Goal: Transaction & Acquisition: Purchase product/service

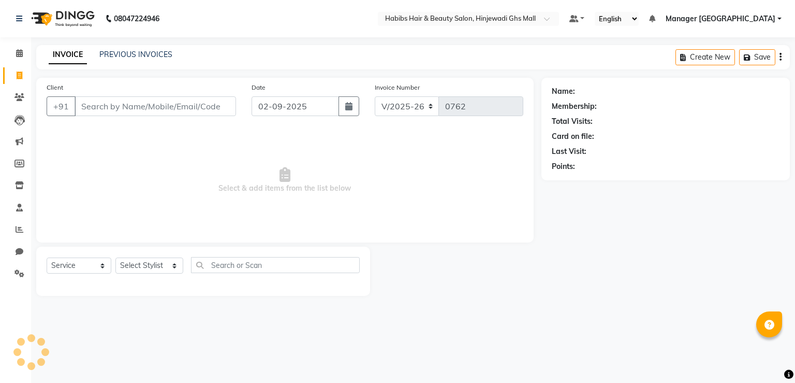
select select "7463"
select select "service"
click at [184, 115] on input "Client" at bounding box center [156, 106] width 162 height 20
click at [186, 115] on input "Client" at bounding box center [156, 106] width 162 height 20
click at [195, 111] on input "Client" at bounding box center [156, 106] width 162 height 20
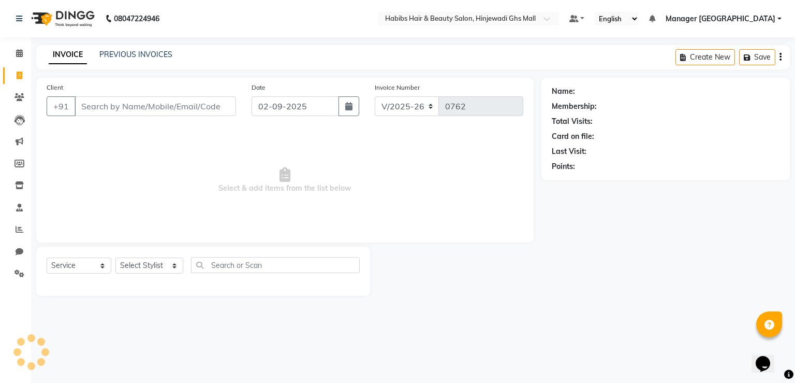
click at [195, 111] on input "Client" at bounding box center [156, 106] width 162 height 20
type input "8552012031"
click at [216, 111] on span "Add Client" at bounding box center [209, 106] width 41 height 10
select select "22"
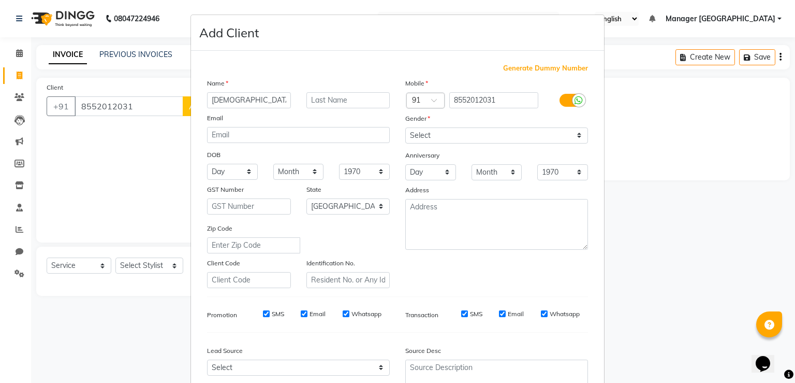
type input "shivani"
click at [433, 137] on select "Select Male Female Other Prefer Not To Say" at bounding box center [496, 135] width 183 height 16
click at [405, 128] on select "Select Male Female Other Prefer Not To Say" at bounding box center [496, 135] width 183 height 16
click at [418, 138] on select "Select Male Female Other Prefer Not To Say" at bounding box center [496, 135] width 183 height 16
select select "female"
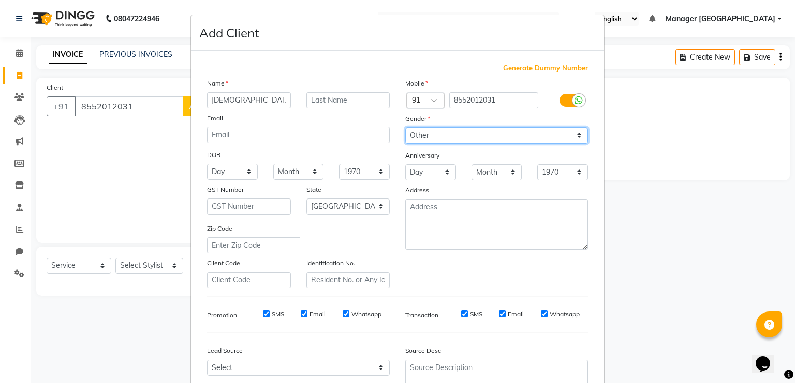
click at [405, 128] on select "Select Male Female Other Prefer Not To Say" at bounding box center [496, 135] width 183 height 16
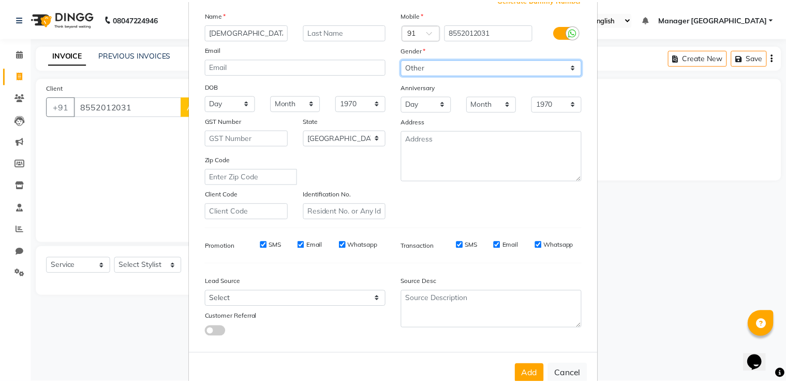
scroll to position [100, 0]
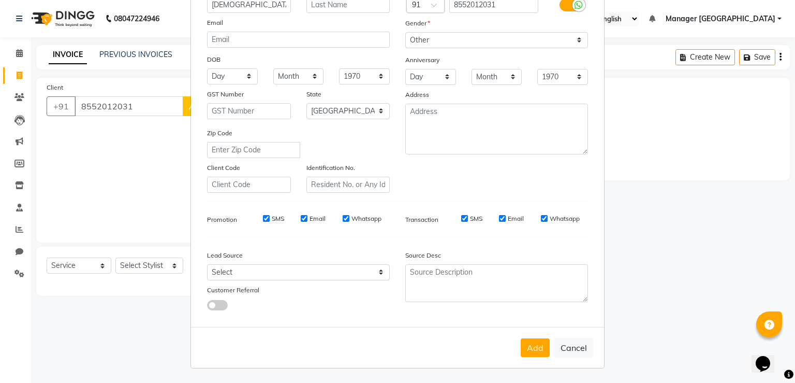
click at [537, 347] on button "Add" at bounding box center [535, 347] width 29 height 19
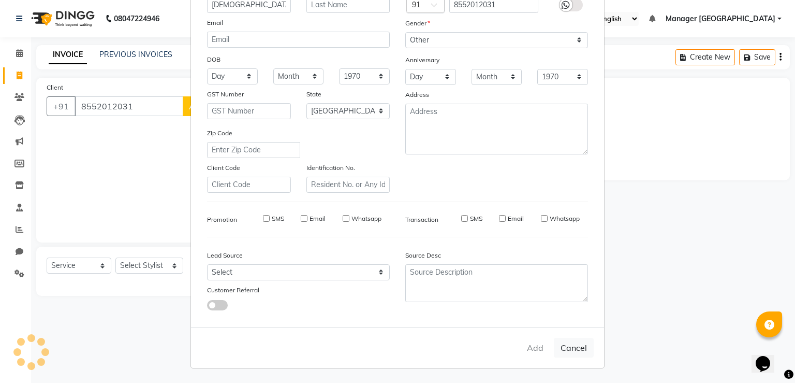
type input "85******31"
select select
select select "null"
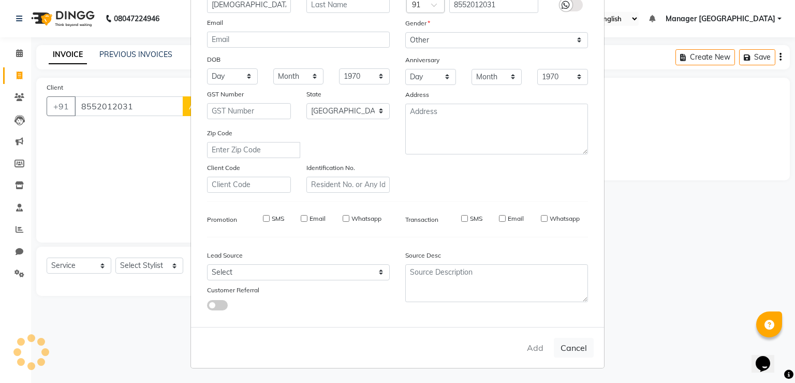
select select
checkbox input "false"
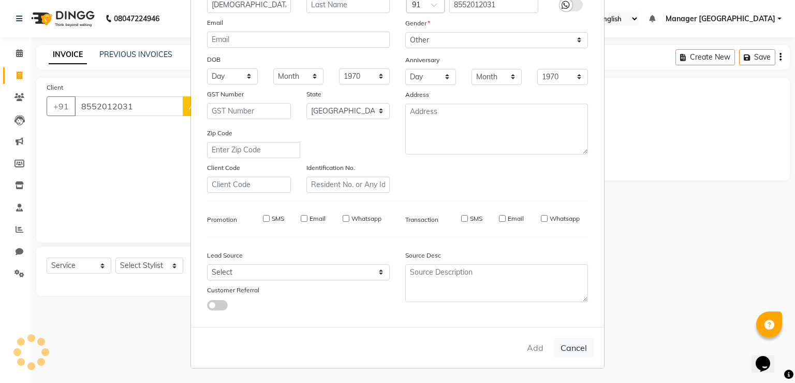
checkbox input "false"
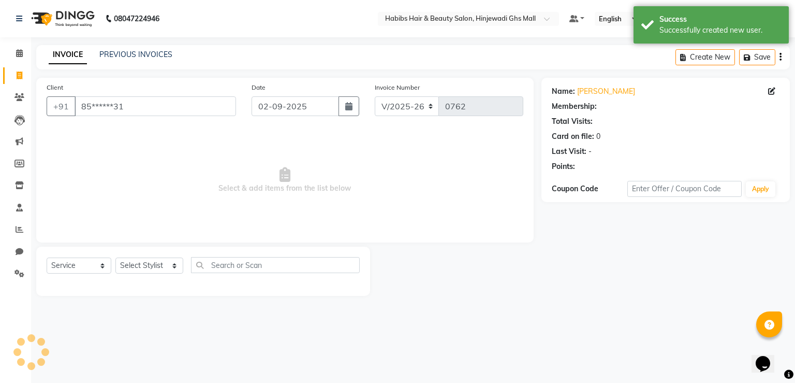
click at [165, 257] on div "Select Service Product Membership Package Voucher Prepaid Gift Card Select Styl…" at bounding box center [203, 269] width 313 height 24
click at [143, 269] on select "Select Stylist GAURAV HARMAN JASPREET Manager GHS MALL MUSTAFA OMKAR POOJA ROHA…" at bounding box center [149, 265] width 68 height 16
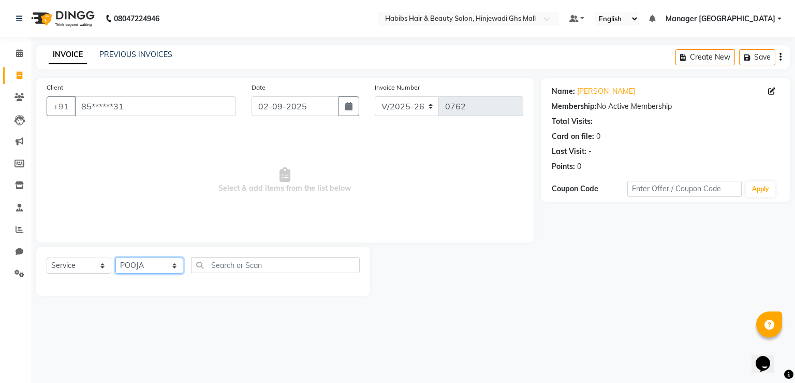
click at [115, 258] on select "Select Stylist GAURAV HARMAN JASPREET Manager GHS MALL MUSTAFA OMKAR POOJA ROHA…" at bounding box center [149, 265] width 68 height 16
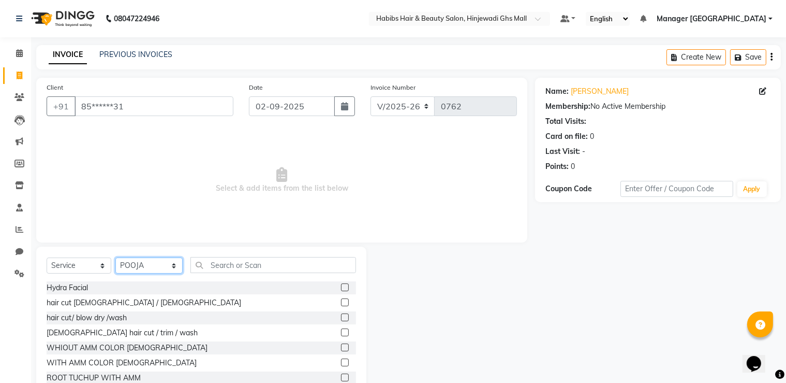
click at [151, 265] on select "Select Stylist GAURAV HARMAN JASPREET Manager GHS MALL MUSTAFA OMKAR POOJA ROHA…" at bounding box center [148, 265] width 67 height 16
select select "86650"
click at [115, 258] on select "Select Stylist GAURAV HARMAN JASPREET Manager GHS MALL MUSTAFA OMKAR POOJA ROHA…" at bounding box center [148, 265] width 67 height 16
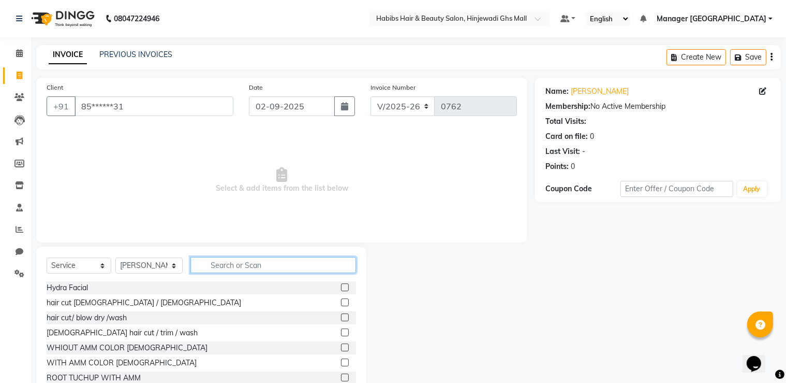
click at [228, 270] on input "text" at bounding box center [273, 265] width 166 height 16
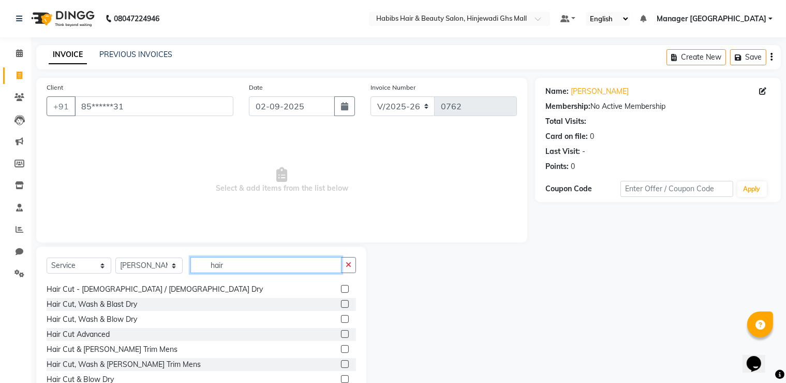
scroll to position [155, 0]
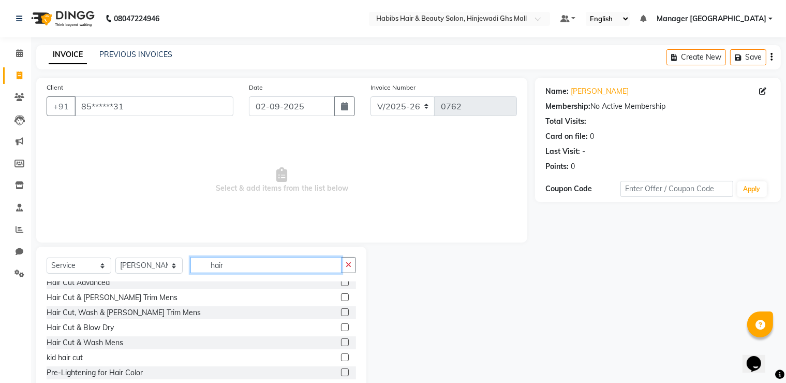
type input "hair"
click at [341, 325] on label at bounding box center [345, 327] width 8 height 8
click at [341, 325] on input "checkbox" at bounding box center [344, 327] width 7 height 7
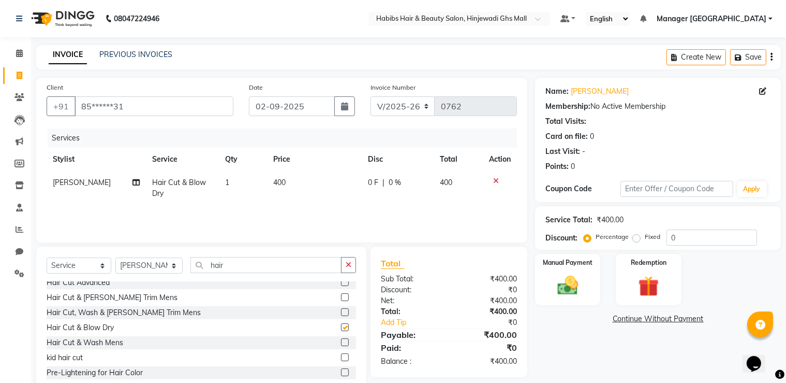
checkbox input "false"
click at [573, 292] on img at bounding box center [568, 285] width 35 height 25
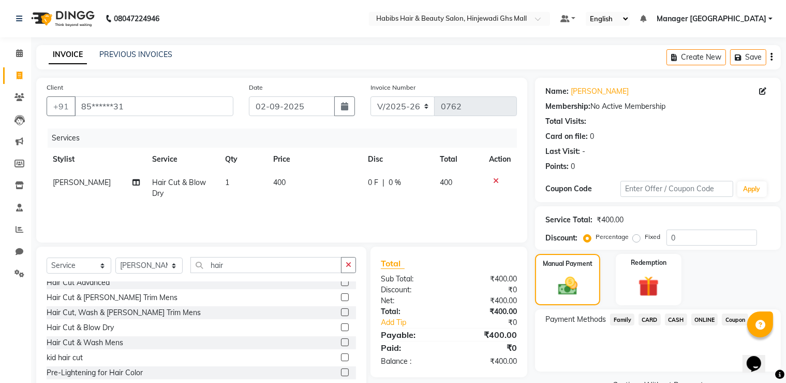
click at [699, 319] on span "ONLINE" at bounding box center [705, 319] width 27 height 12
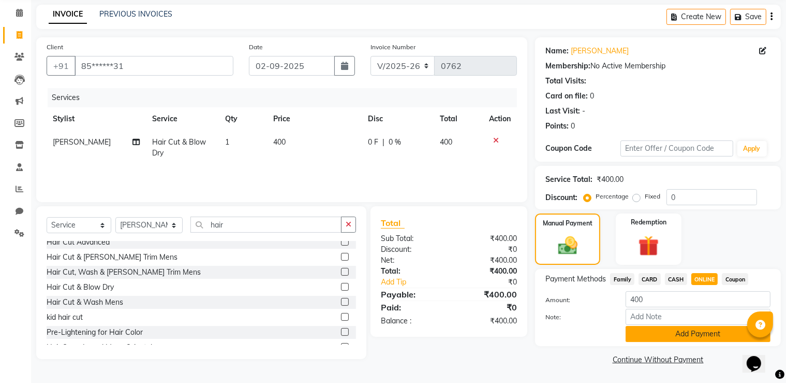
click at [695, 335] on button "Add Payment" at bounding box center [698, 334] width 145 height 16
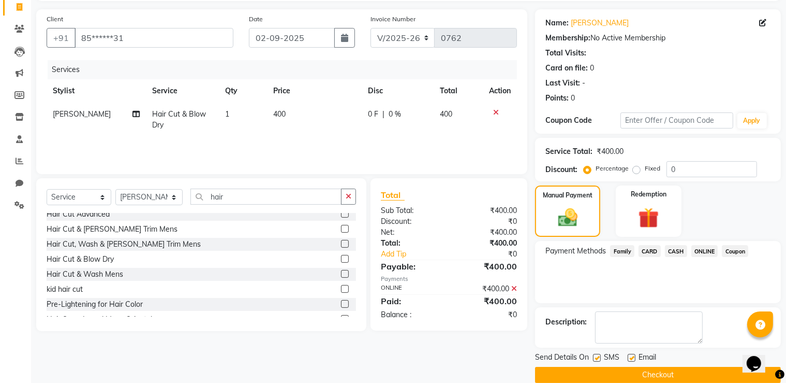
scroll to position [83, 0]
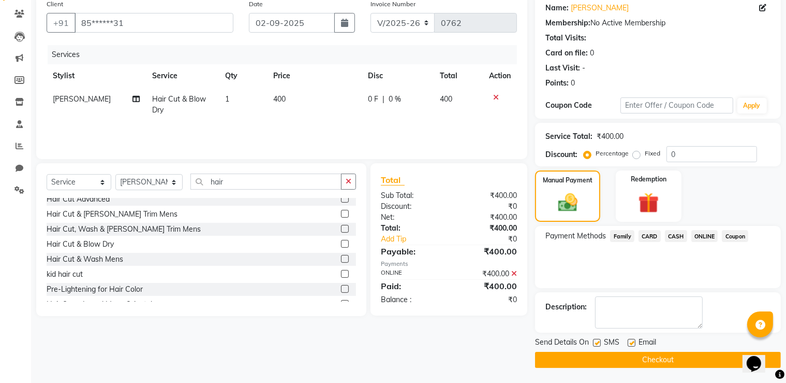
click at [641, 361] on button "Checkout" at bounding box center [658, 359] width 246 height 16
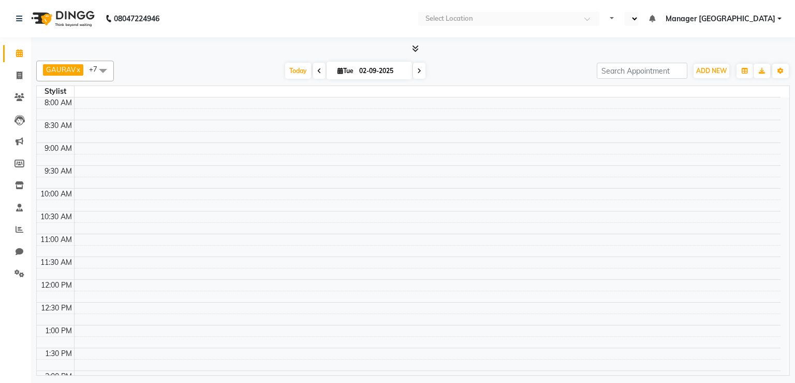
select select "en"
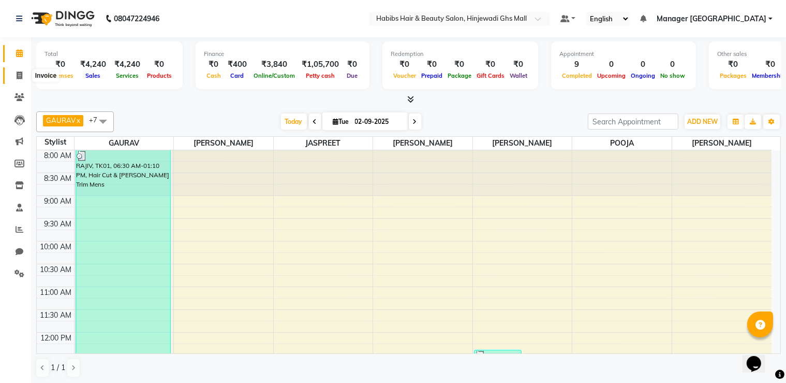
click at [15, 71] on span at bounding box center [19, 76] width 18 height 12
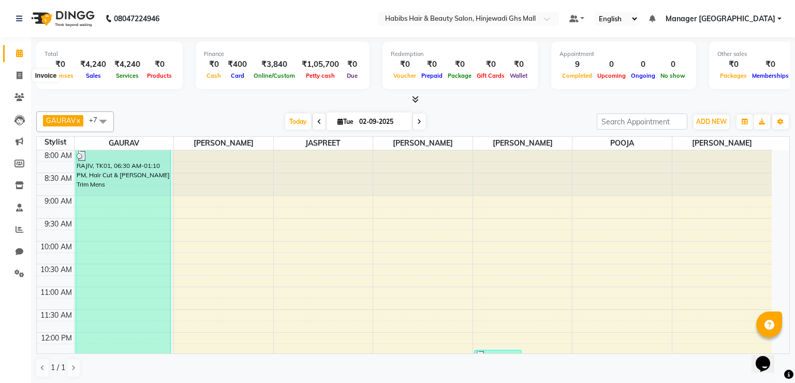
select select "service"
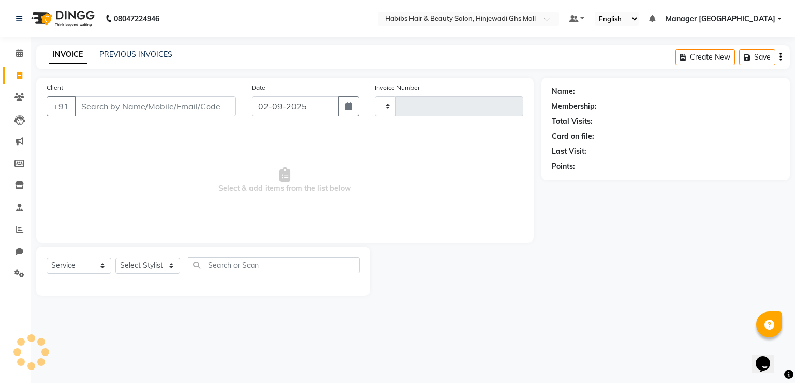
type input "0766"
select select "7463"
click at [166, 109] on input "Client" at bounding box center [156, 106] width 162 height 20
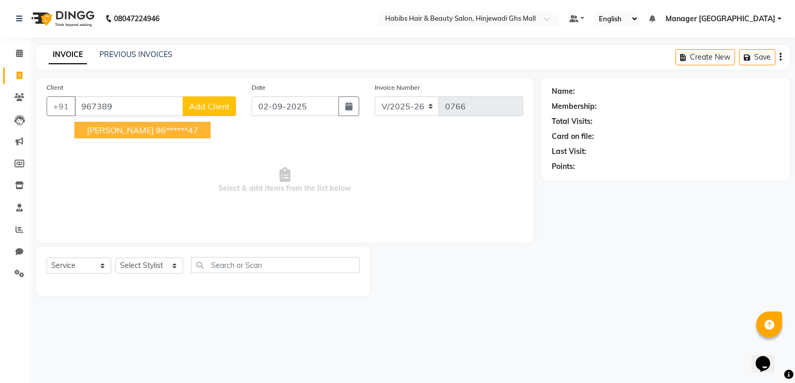
drag, startPoint x: 127, startPoint y: 123, endPoint x: 130, endPoint y: 130, distance: 7.6
click at [130, 130] on button "OMKAR 96******47" at bounding box center [143, 130] width 136 height 17
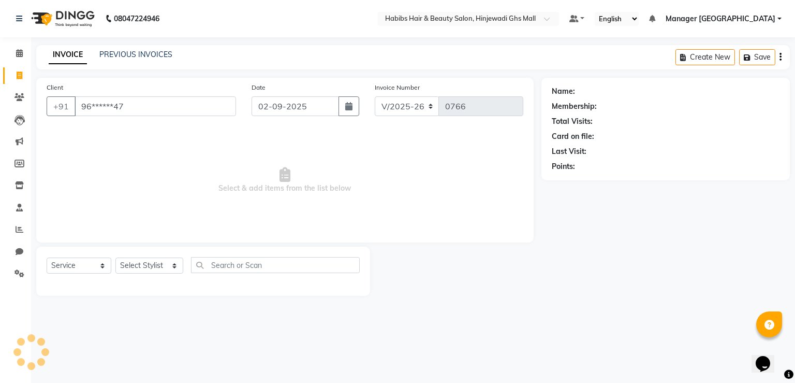
type input "96******47"
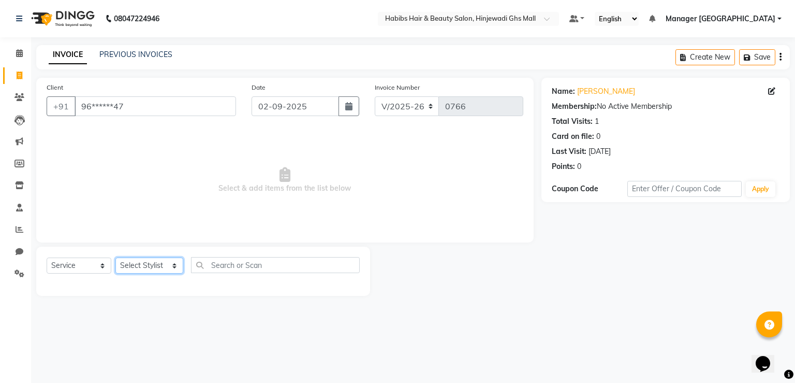
click at [167, 267] on select "Select Stylist GAURAV HARMAN JASPREET Manager GHS MALL MUSTAFA OMKAR POOJA ZEES…" at bounding box center [149, 265] width 68 height 16
select select "70585"
click at [115, 258] on select "Select Stylist GAURAV HARMAN JASPREET Manager GHS MALL MUSTAFA OMKAR POOJA ZEES…" at bounding box center [149, 265] width 68 height 16
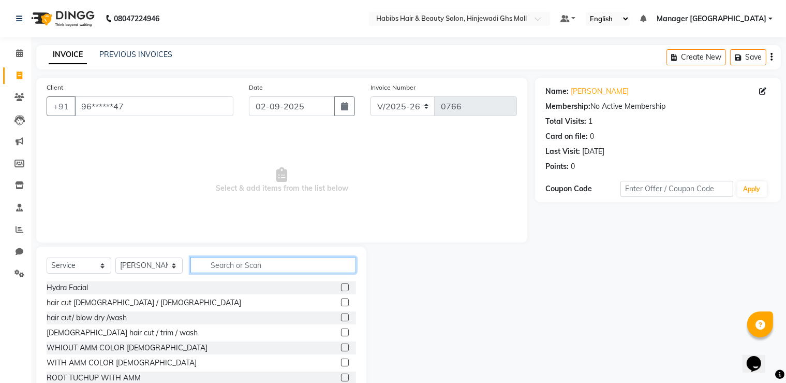
click at [304, 269] on input "text" at bounding box center [273, 265] width 166 height 16
click at [341, 299] on label at bounding box center [345, 302] width 8 height 8
click at [341, 299] on input "checkbox" at bounding box center [344, 302] width 7 height 7
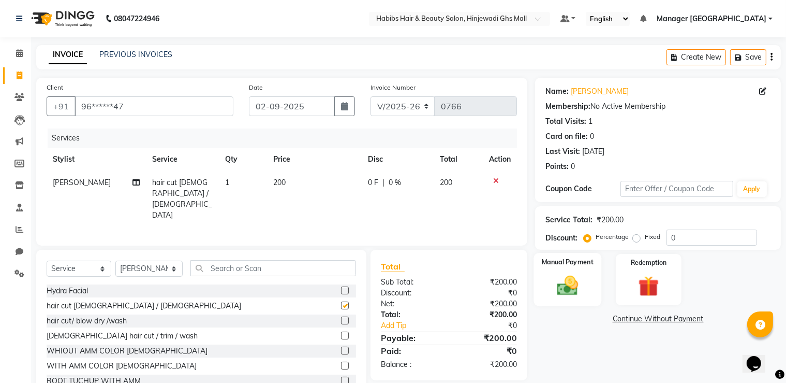
checkbox input "false"
click at [569, 269] on div "Manual Payment" at bounding box center [568, 279] width 68 height 53
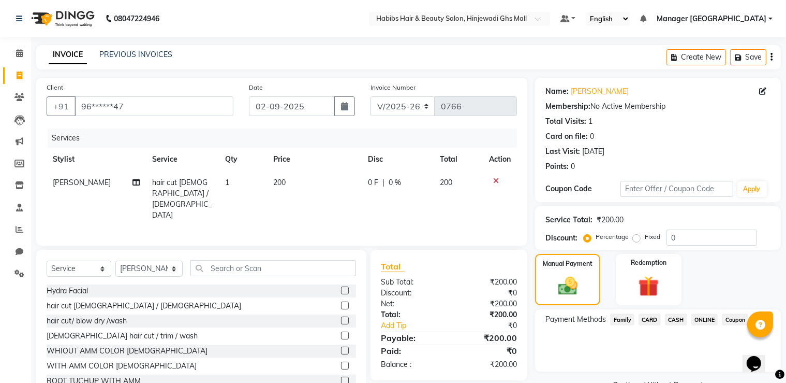
click at [706, 320] on span "ONLINE" at bounding box center [705, 319] width 27 height 12
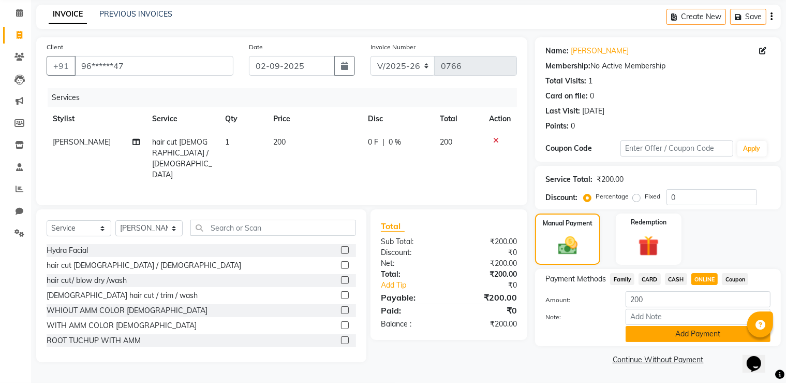
click at [697, 329] on button "Add Payment" at bounding box center [698, 334] width 145 height 16
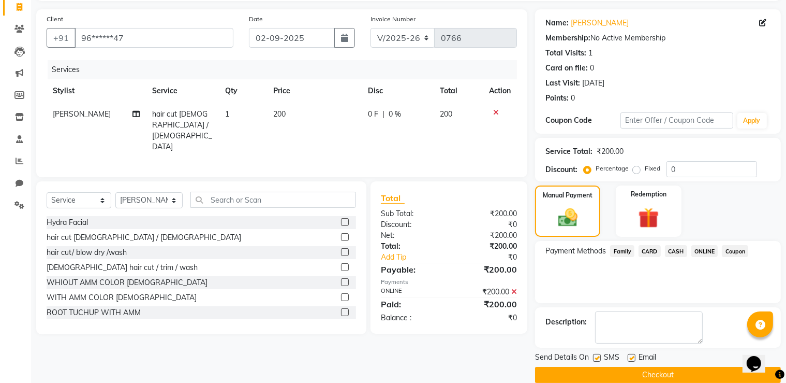
scroll to position [83, 0]
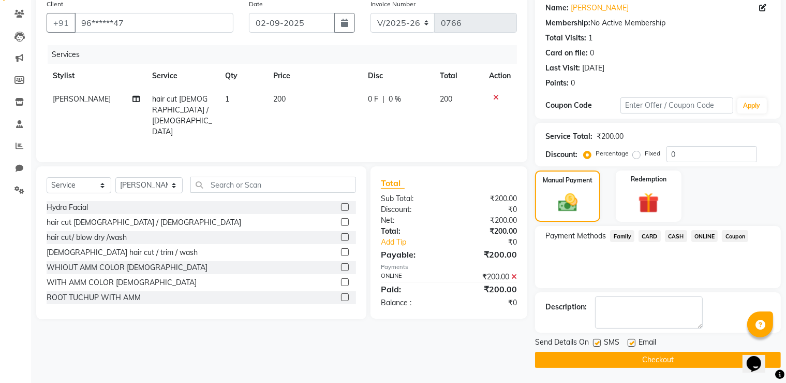
click at [706, 361] on button "Checkout" at bounding box center [658, 359] width 246 height 16
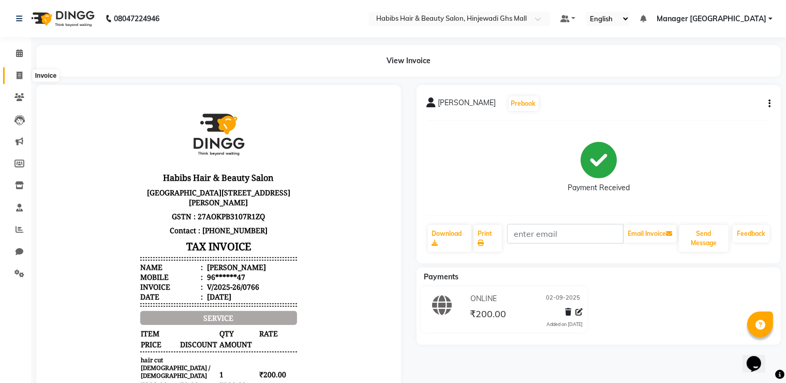
drag, startPoint x: 24, startPoint y: 72, endPoint x: 8, endPoint y: 69, distance: 15.7
click at [23, 72] on span at bounding box center [19, 76] width 18 height 12
select select "service"
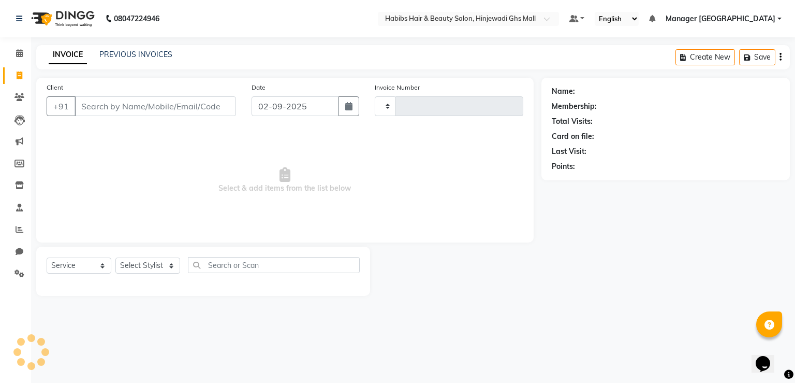
type input "0767"
select select "7463"
click at [186, 109] on input "Client" at bounding box center [156, 106] width 162 height 20
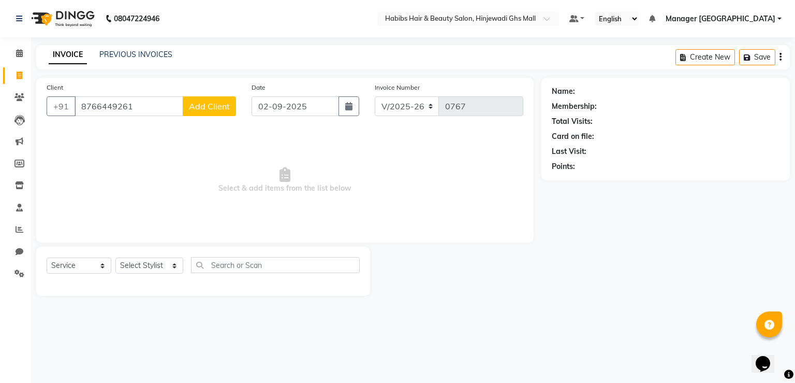
type input "8766449261"
click at [213, 109] on span "Add Client" at bounding box center [209, 106] width 41 height 10
select select "22"
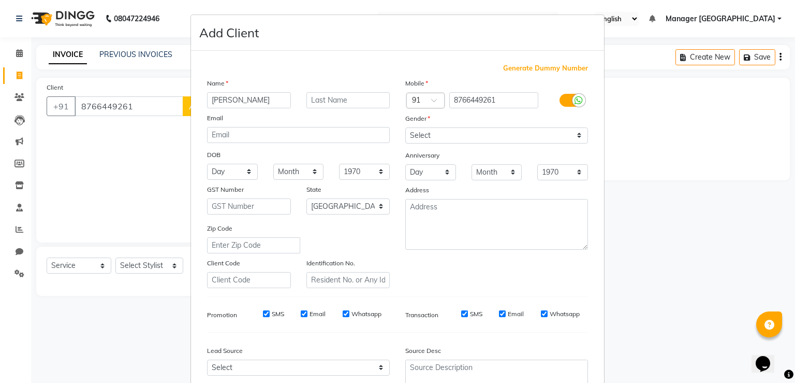
type input "pratik"
drag, startPoint x: 401, startPoint y: 130, endPoint x: 406, endPoint y: 142, distance: 13.0
click at [405, 131] on select "Select Male Female Other Prefer Not To Say" at bounding box center [496, 135] width 183 height 16
select select "male"
click at [405, 128] on select "Select Male Female Other Prefer Not To Say" at bounding box center [496, 135] width 183 height 16
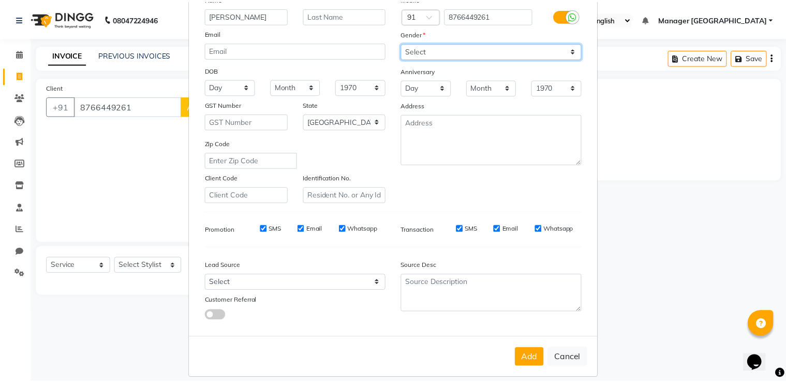
scroll to position [100, 0]
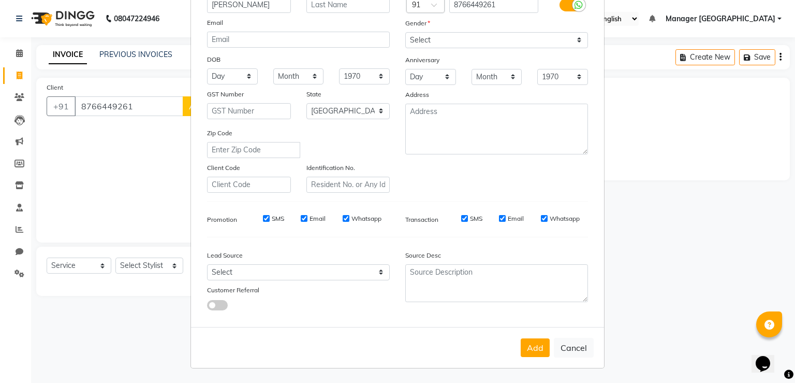
drag, startPoint x: 531, startPoint y: 345, endPoint x: 334, endPoint y: 343, distance: 197.2
click at [530, 345] on button "Add" at bounding box center [535, 347] width 29 height 19
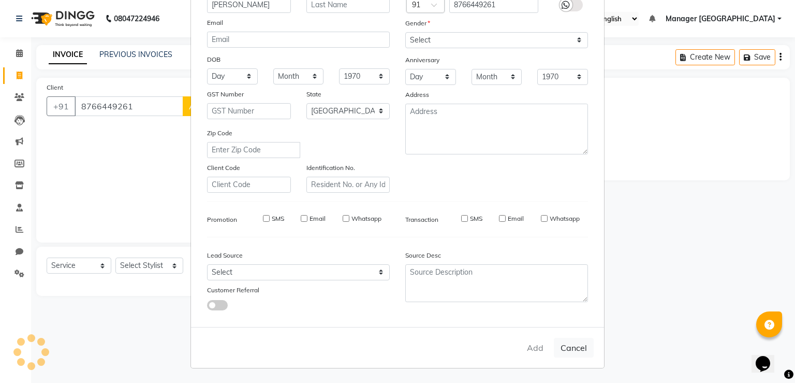
type input "87******61"
select select
select select "null"
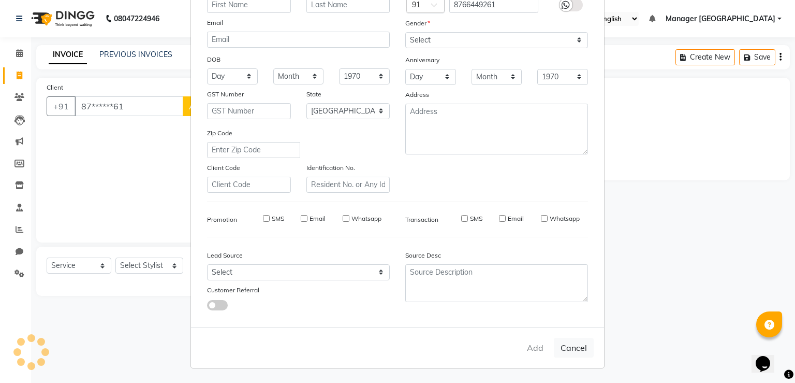
select select
checkbox input "false"
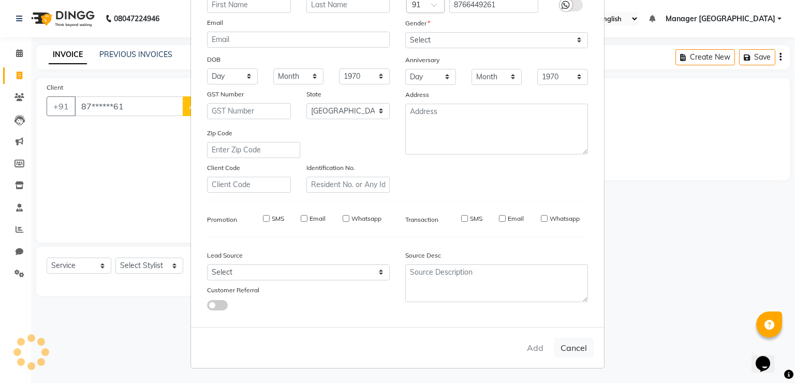
checkbox input "false"
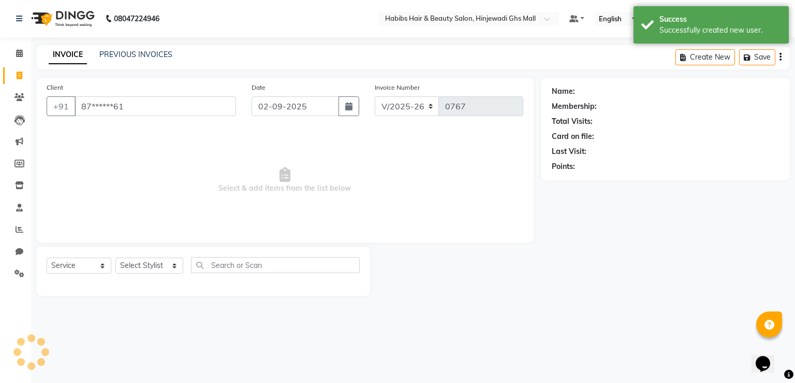
click at [146, 262] on ngb-modal-window "Add Client Generate Dummy Number Name Email DOB Day 01 02 03 04 05 06 07 08 09 …" at bounding box center [397, 191] width 795 height 383
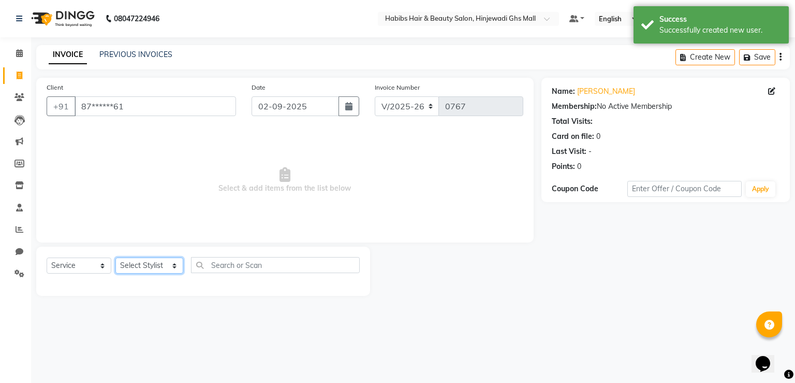
click at [150, 269] on select "Select Stylist GAURAV HARMAN JASPREET Manager GHS MALL MUSTAFA OMKAR POOJA ZEES…" at bounding box center [149, 265] width 68 height 16
select select "88335"
click at [115, 258] on select "Select Stylist GAURAV HARMAN JASPREET Manager GHS MALL MUSTAFA OMKAR POOJA ZEES…" at bounding box center [149, 265] width 68 height 16
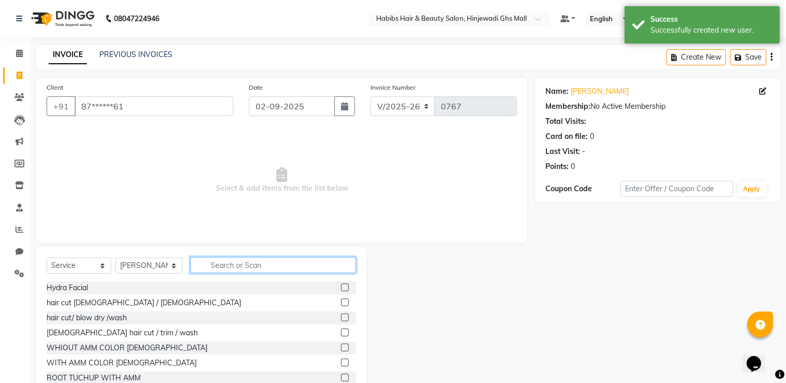
click at [252, 268] on input "text" at bounding box center [273, 265] width 166 height 16
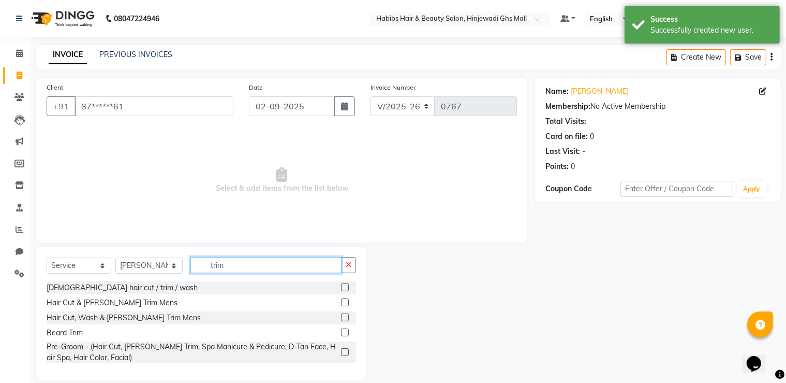
type input "trim"
click at [340, 300] on div "Hair Cut & Breard Trim Mens" at bounding box center [202, 302] width 310 height 13
click at [347, 303] on label at bounding box center [345, 302] width 8 height 8
click at [347, 303] on input "checkbox" at bounding box center [344, 302] width 7 height 7
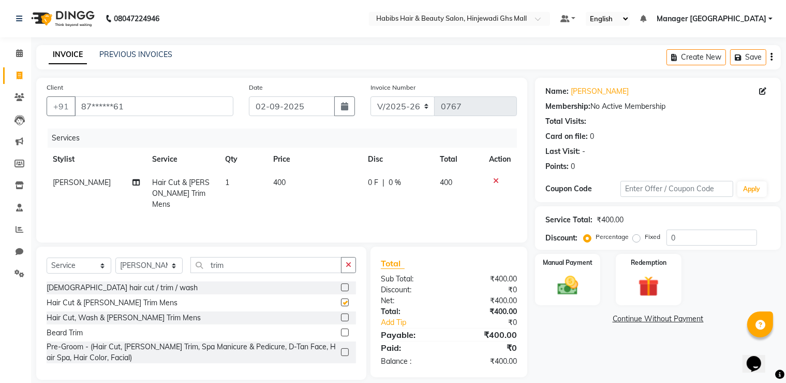
checkbox input "false"
click at [538, 306] on div "Name: Pratik Membership: No Active Membership Total Visits: Card on file: 0 Las…" at bounding box center [662, 229] width 254 height 302
click at [543, 304] on div "Manual Payment" at bounding box center [568, 279] width 68 height 53
click at [702, 315] on div "ONLINE" at bounding box center [702, 320] width 31 height 14
click at [702, 317] on span "ONLINE" at bounding box center [705, 319] width 27 height 12
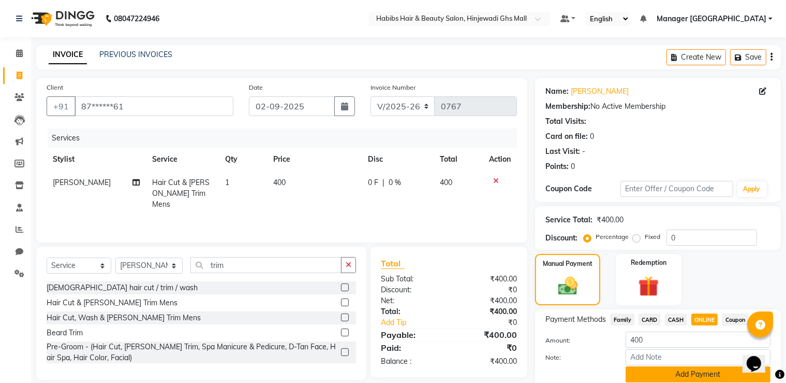
click at [708, 374] on button "Add Payment" at bounding box center [698, 374] width 145 height 16
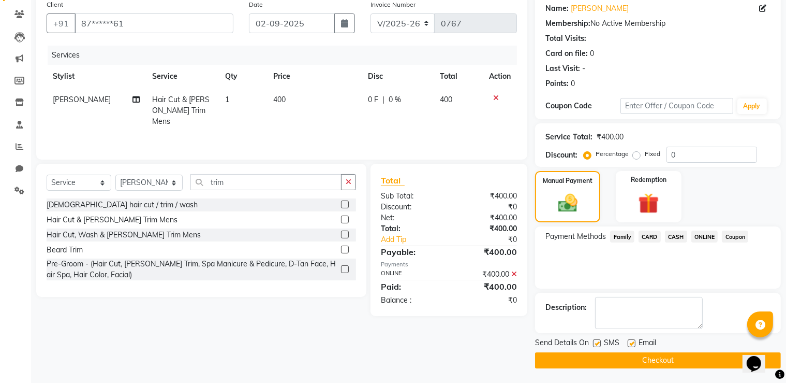
scroll to position [83, 0]
click at [613, 353] on button "Checkout" at bounding box center [658, 359] width 246 height 16
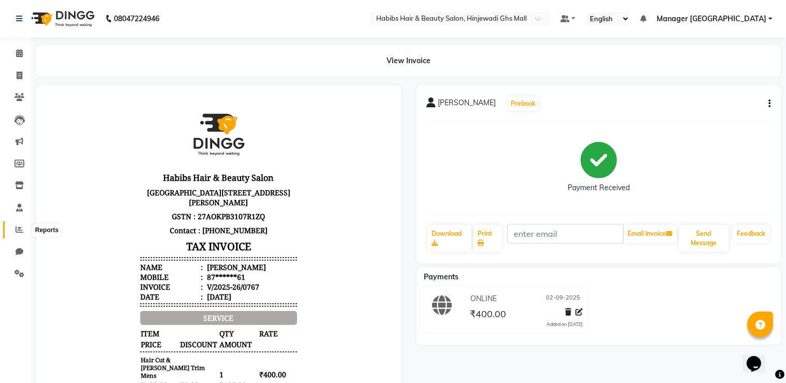
click at [17, 232] on icon at bounding box center [20, 229] width 8 height 8
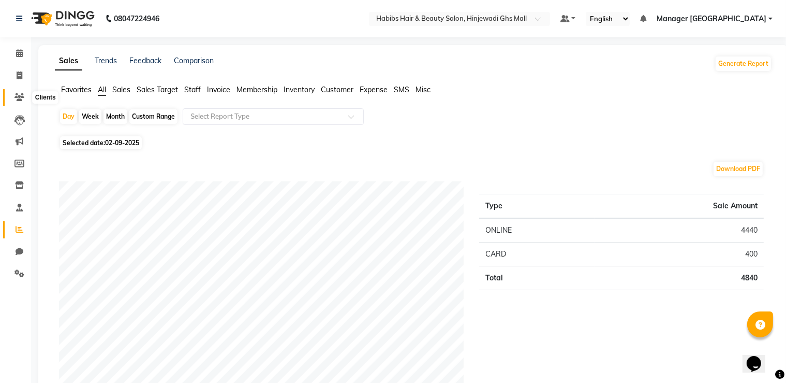
click at [20, 100] on icon at bounding box center [19, 97] width 10 height 8
